Goal: Task Accomplishment & Management: Manage account settings

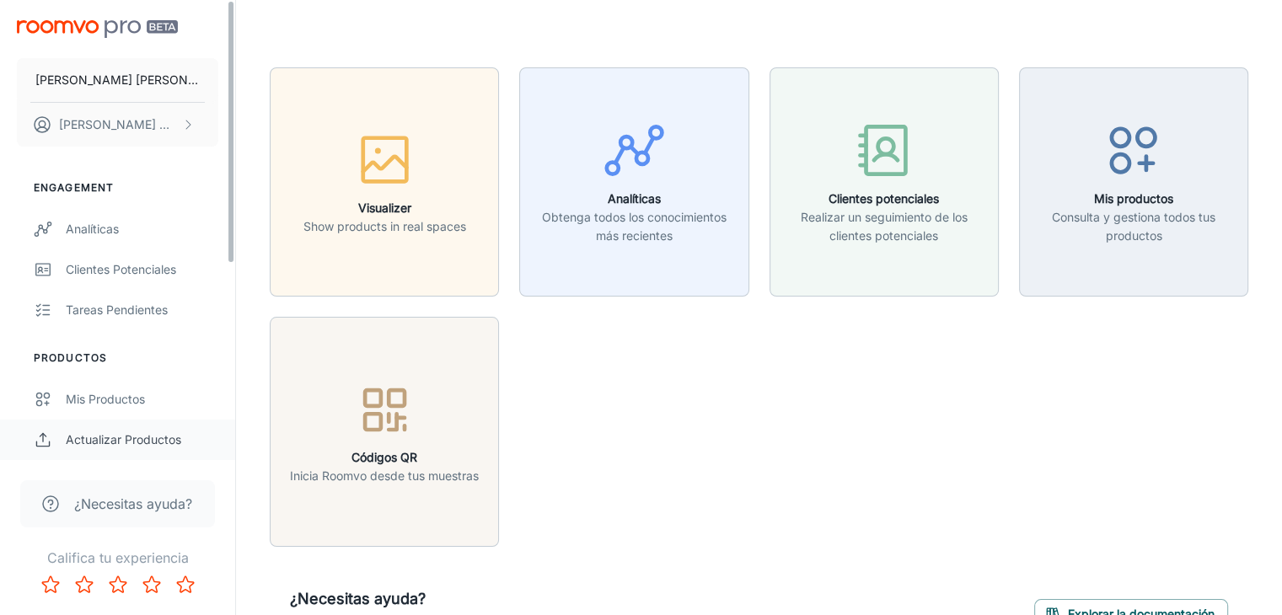
click at [166, 446] on div "Actualizar productos" at bounding box center [142, 440] width 153 height 19
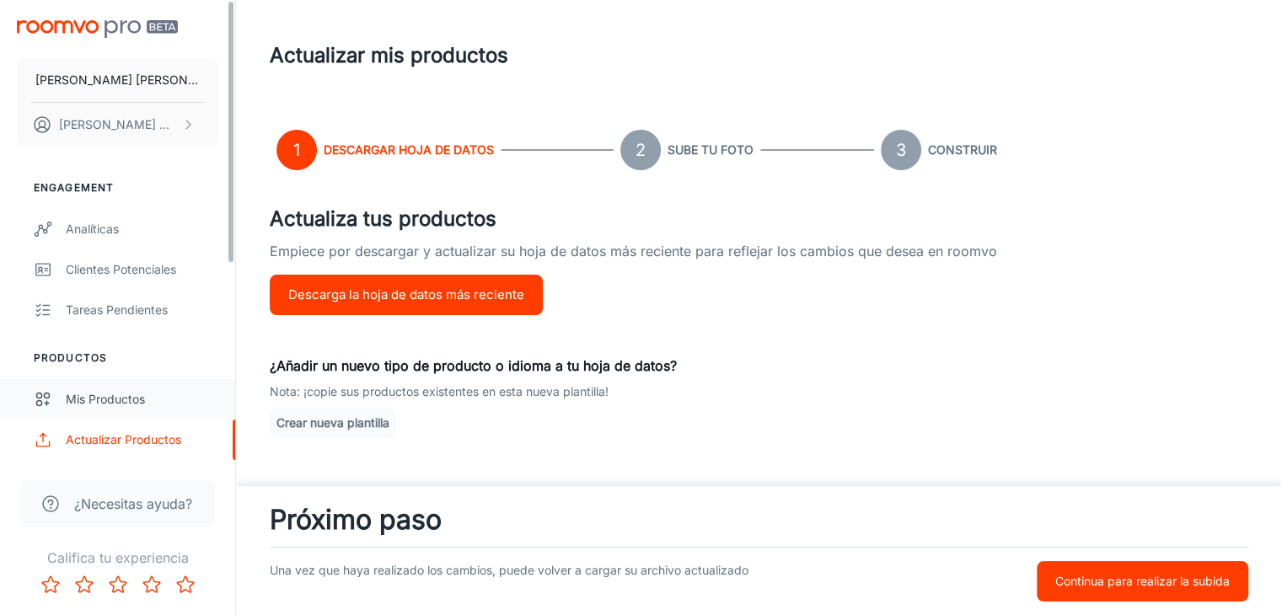
click at [115, 386] on link "Mis productos" at bounding box center [117, 399] width 235 height 40
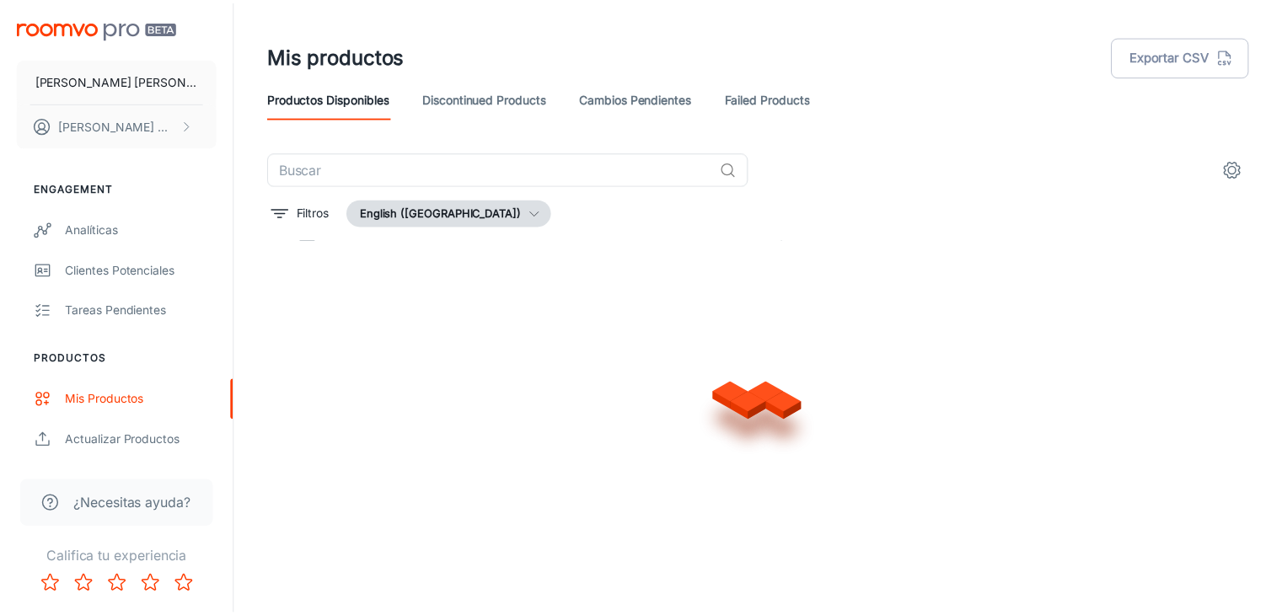
scroll to position [32, 0]
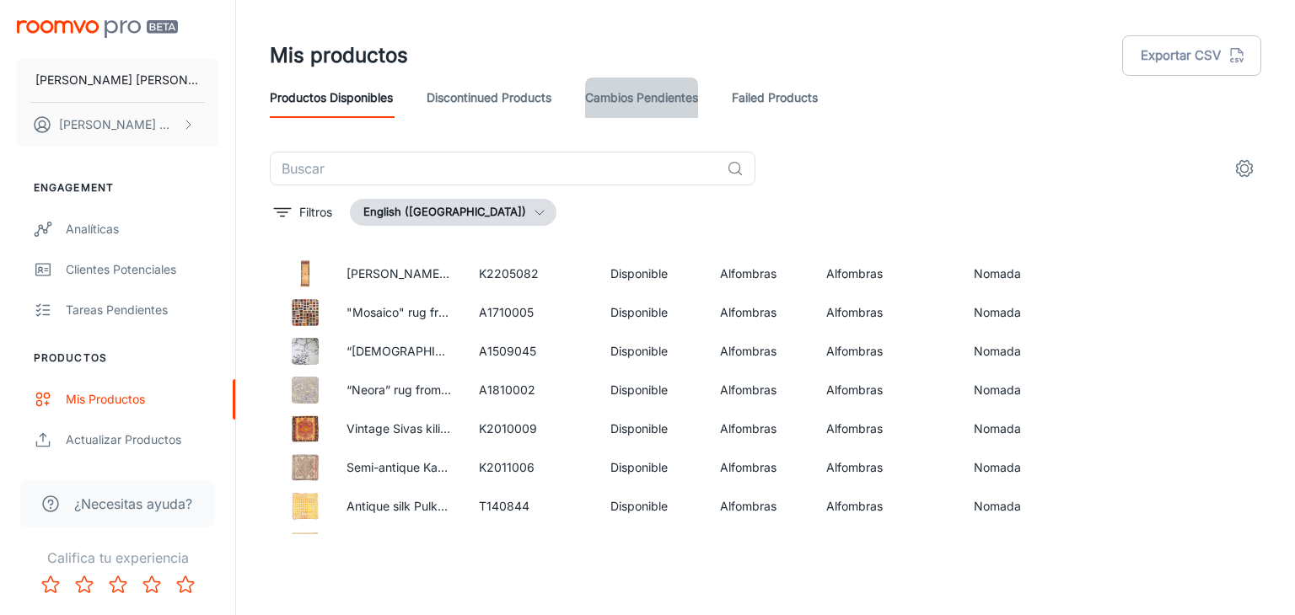
click at [636, 105] on link "Cambios pendientes" at bounding box center [641, 98] width 113 height 40
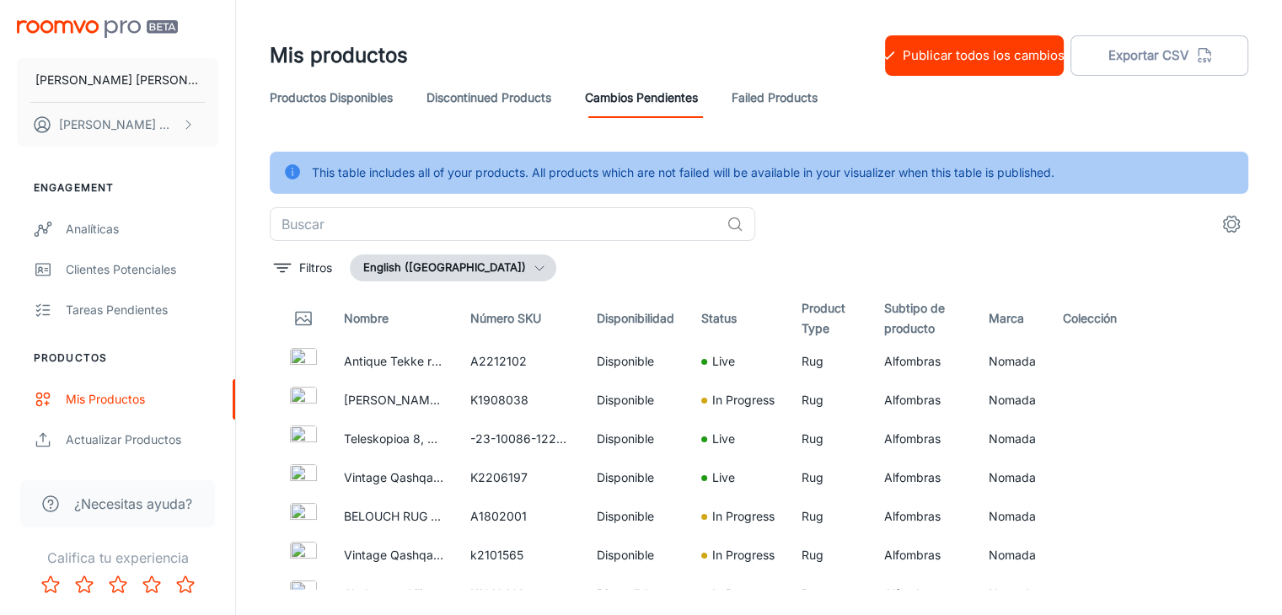
click at [971, 46] on button "Publicar todos los cambios" at bounding box center [974, 55] width 179 height 40
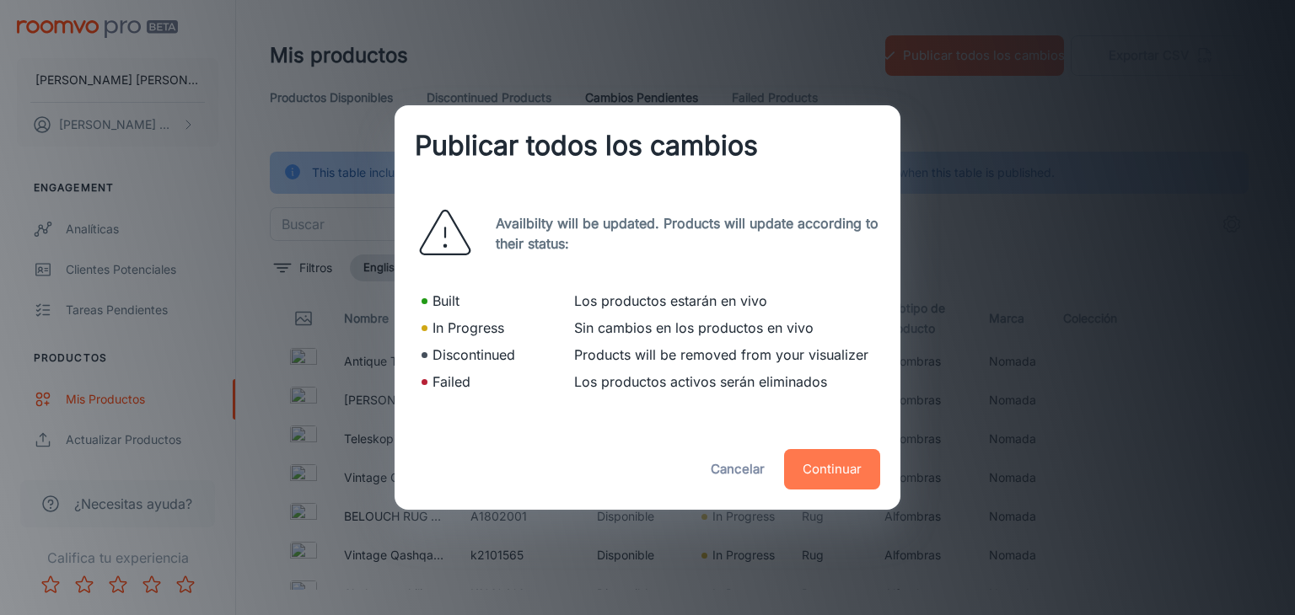
click at [823, 462] on button "Continuar" at bounding box center [832, 469] width 96 height 40
